Goal: Navigation & Orientation: Find specific page/section

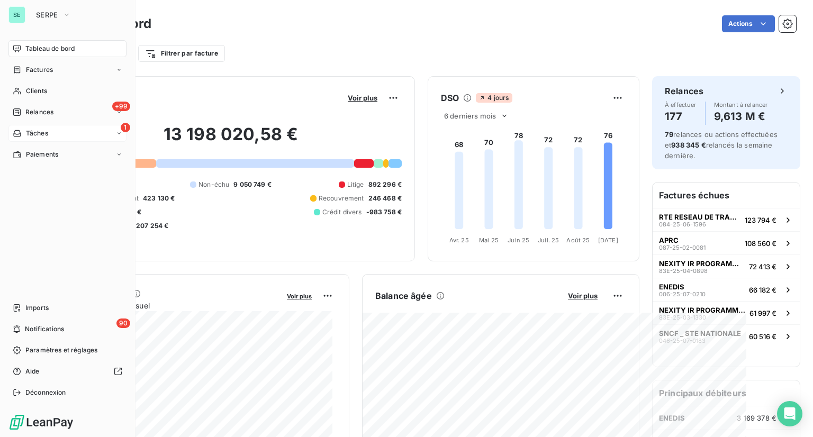
click at [30, 138] on div "1 Tâches" at bounding box center [67, 133] width 118 height 17
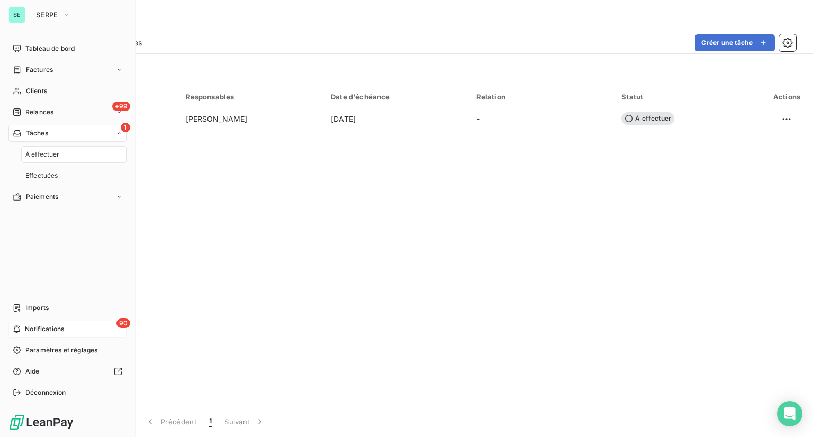
click at [67, 332] on div "90 Notifications" at bounding box center [67, 329] width 118 height 17
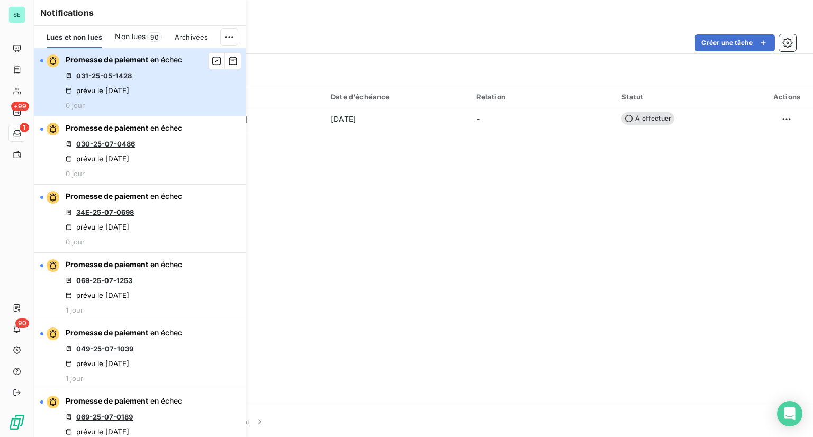
click at [181, 60] on span "en échec" at bounding box center [166, 59] width 32 height 9
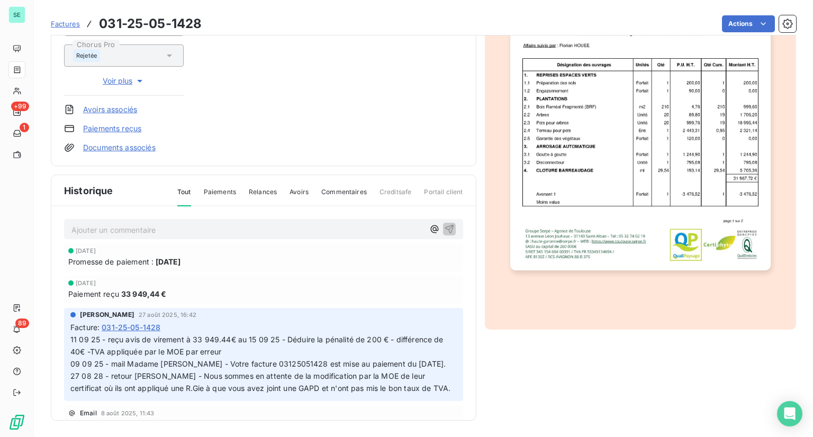
click at [212, 191] on span "Paiements" at bounding box center [220, 196] width 32 height 18
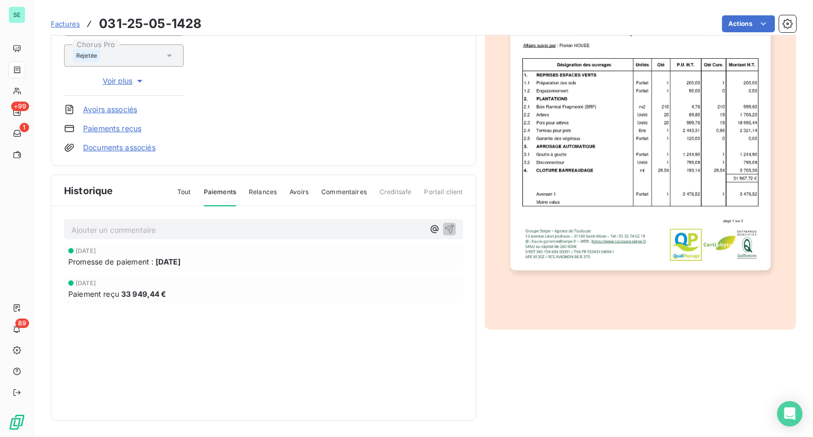
click at [195, 191] on div "Tout Paiements Relances Avoirs Commentaires Creditsafe Portail client" at bounding box center [314, 196] width 299 height 18
click at [186, 192] on span "Tout" at bounding box center [184, 196] width 14 height 18
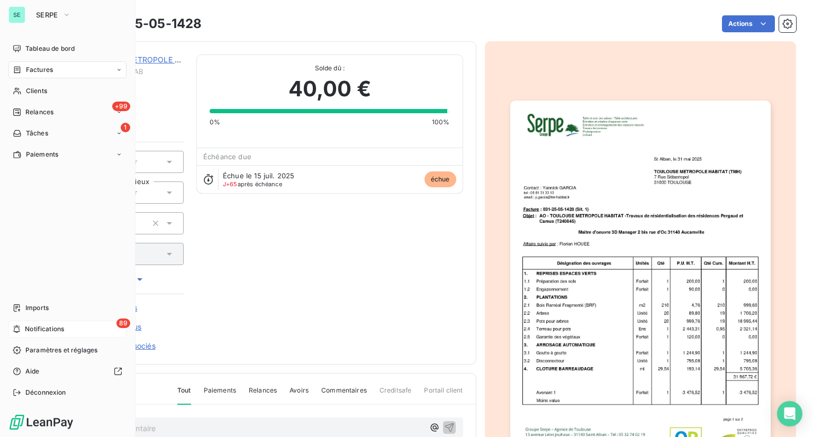
click at [74, 327] on div "89 Notifications" at bounding box center [67, 329] width 118 height 17
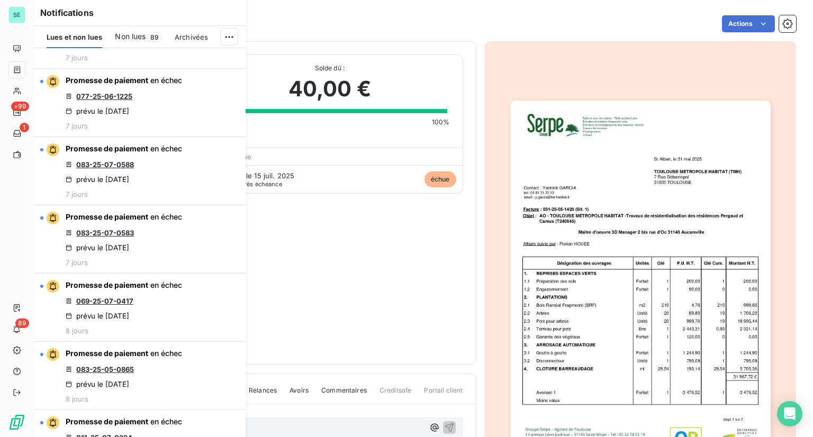
scroll to position [3864, 0]
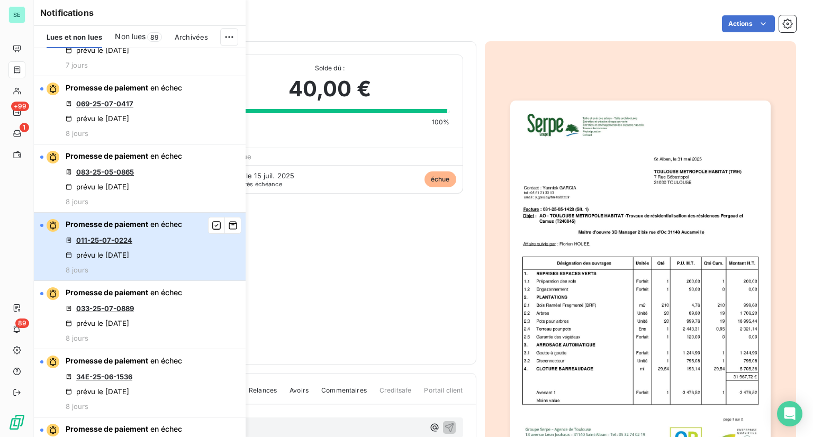
click at [155, 228] on div "Promesse de paiement en échec 011-25-07-0224 prévu le [DATE] 8 jours" at bounding box center [124, 246] width 116 height 55
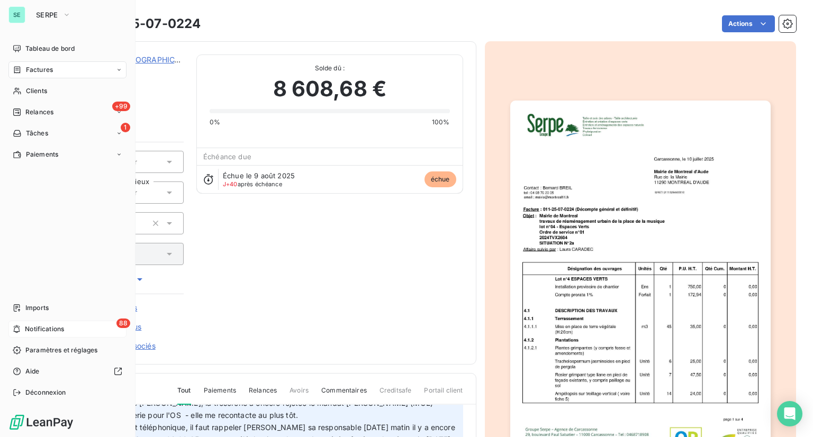
click at [56, 332] on span "Notifications" at bounding box center [44, 329] width 39 height 10
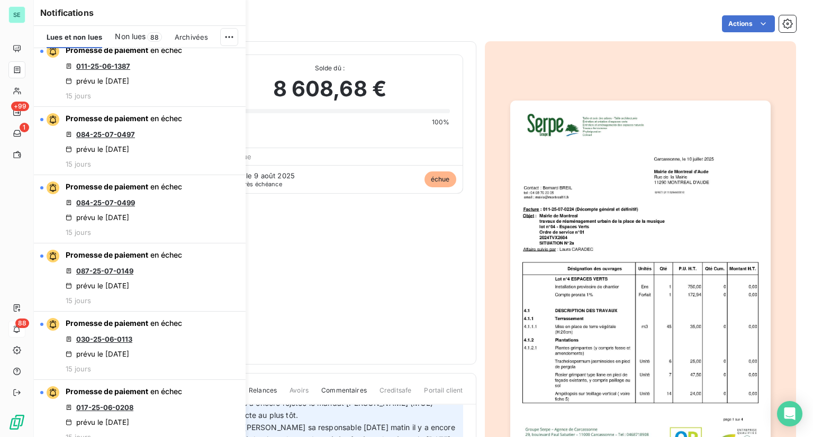
scroll to position [5747, 0]
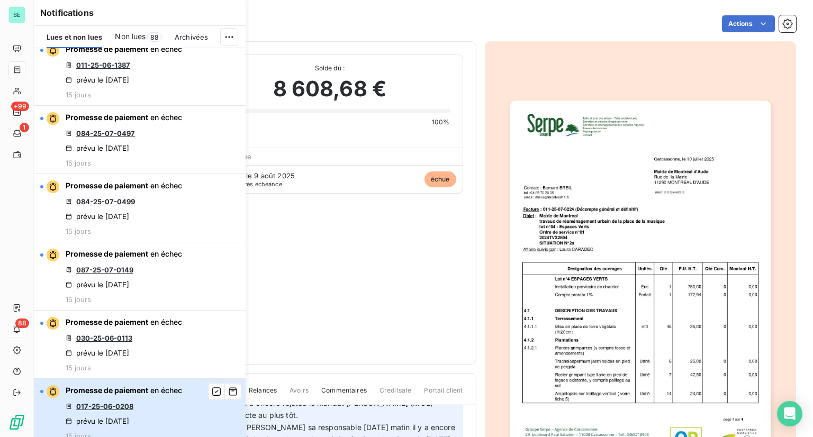
click at [184, 394] on button "Promesse de paiement en échec 017-25-06-0208 prévu le [DATE] 15 jours" at bounding box center [140, 413] width 212 height 68
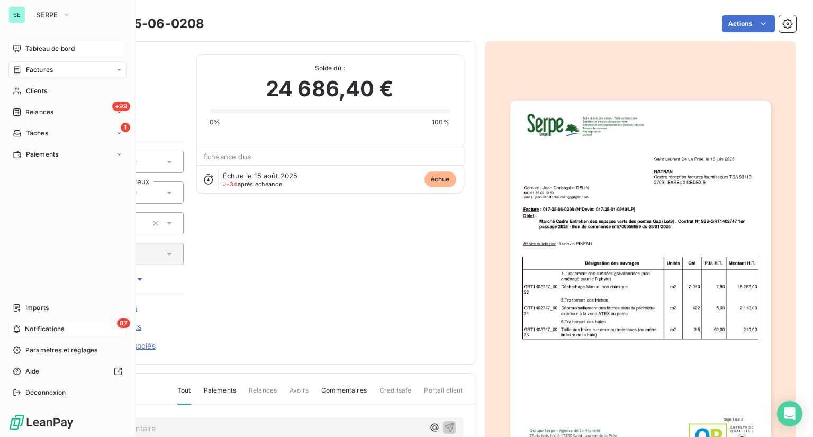
click at [36, 51] on span "Tableau de bord" at bounding box center [49, 49] width 49 height 10
